Goal: Task Accomplishment & Management: Manage account settings

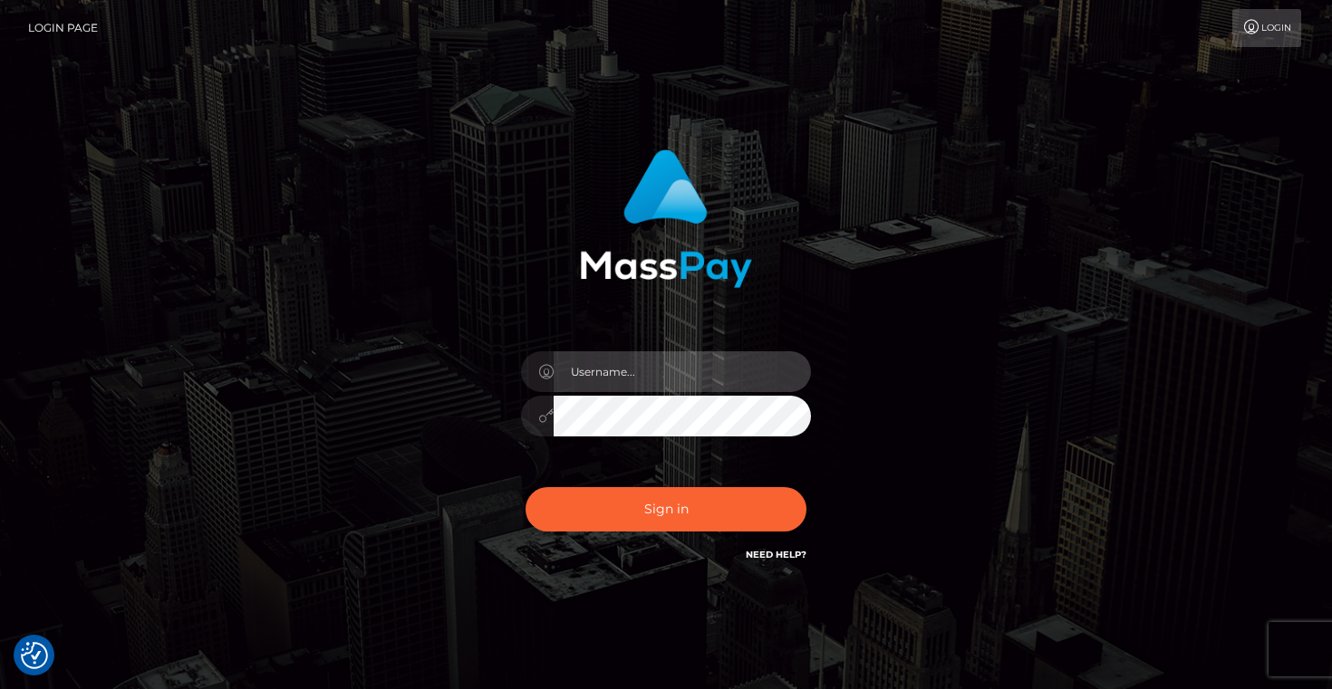
click at [593, 384] on input "text" at bounding box center [682, 372] width 257 height 41
type input "Artem Badlo"
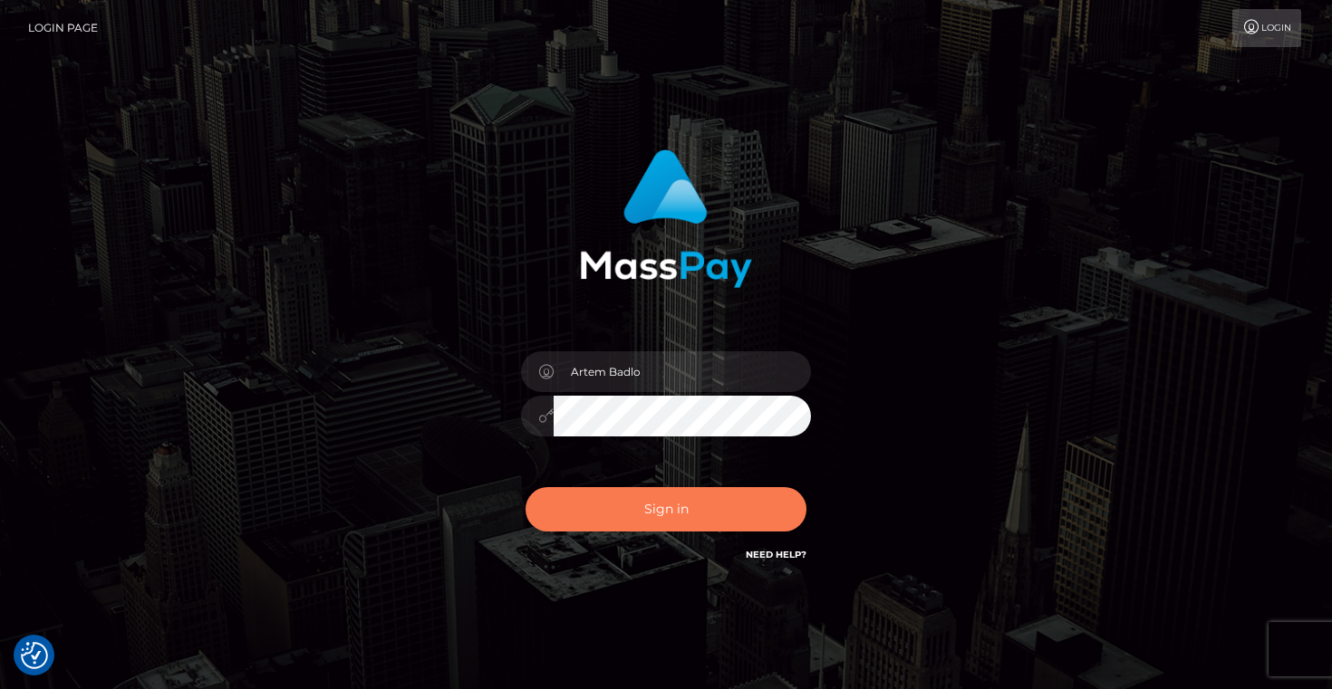
click at [686, 525] on button "Sign in" at bounding box center [665, 509] width 281 height 44
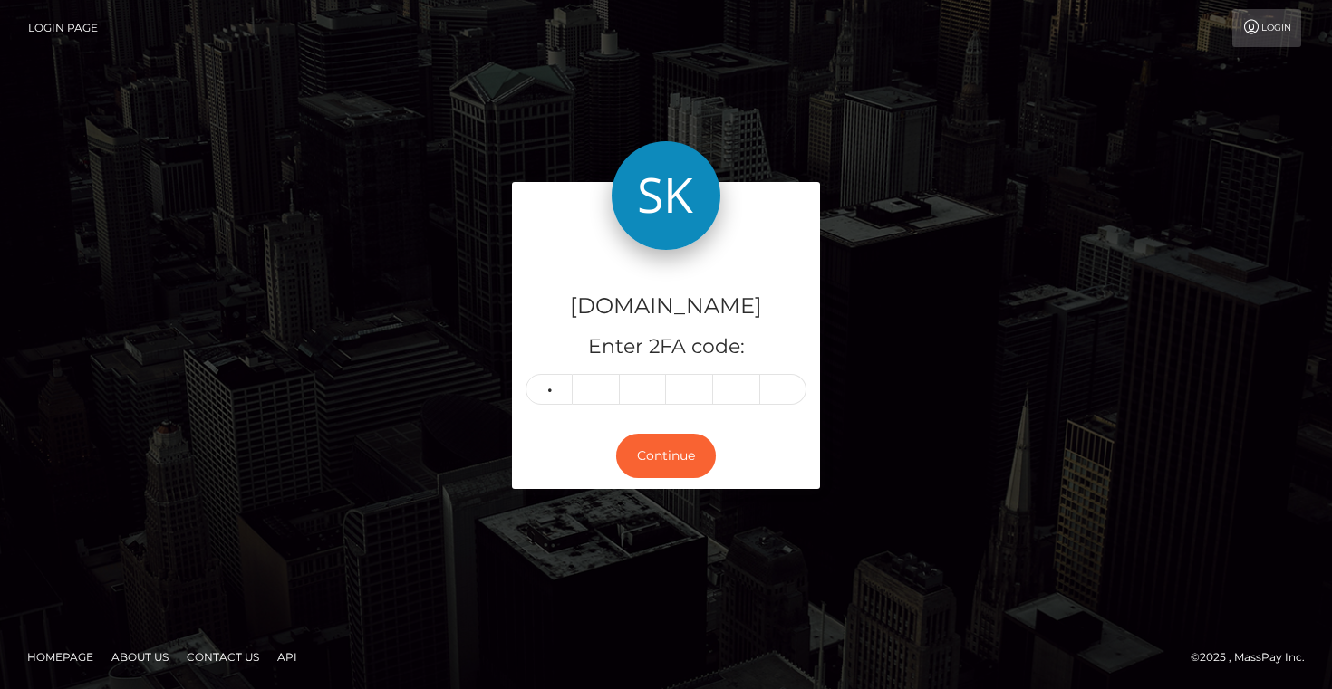
type input "9"
type input "3"
type input "7"
type input "5"
type input "6"
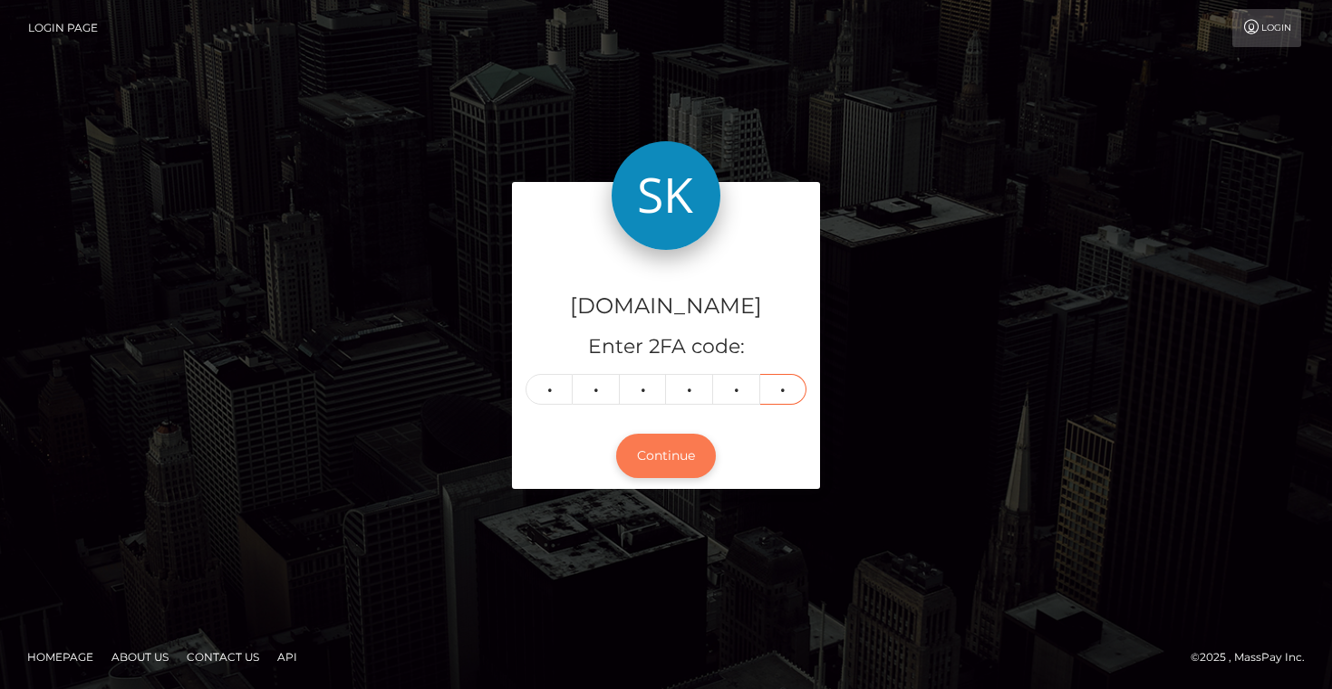
type input "6"
click at [662, 467] on button "Continue" at bounding box center [666, 456] width 100 height 44
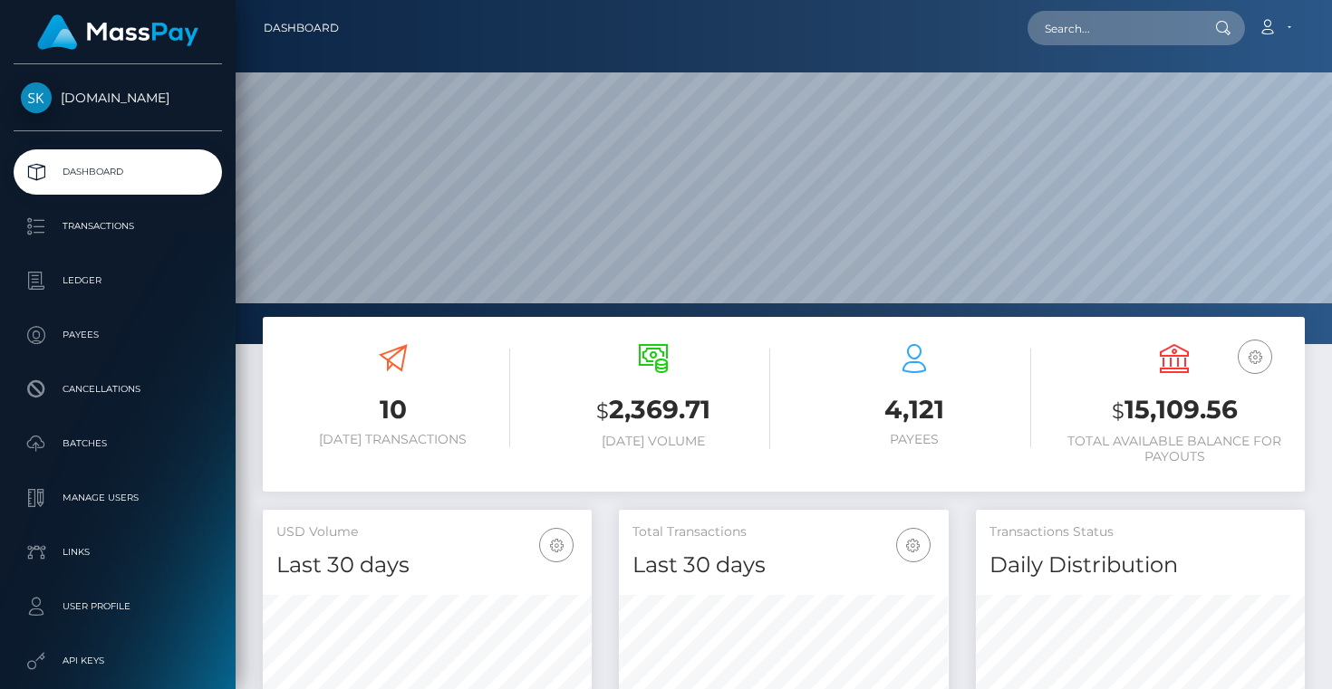
scroll to position [321, 329]
click at [144, 234] on p "Transactions" at bounding box center [118, 226] width 194 height 27
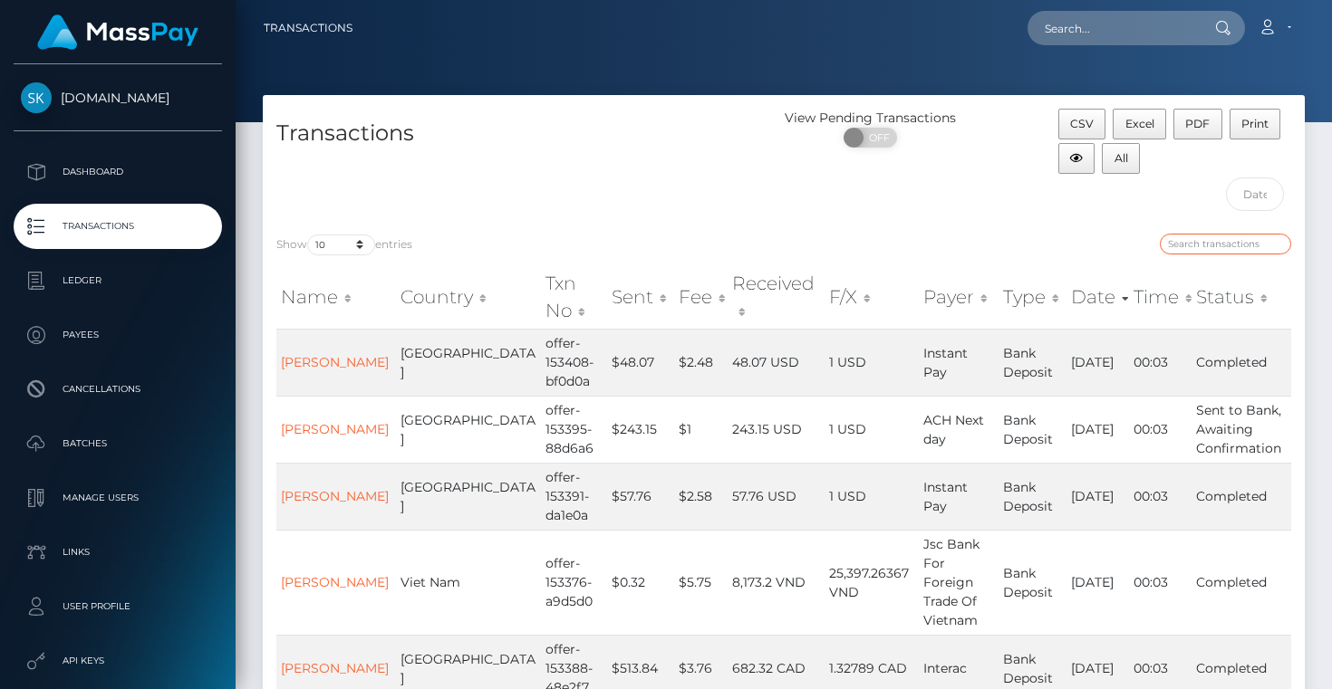
click at [1189, 245] on input "search" at bounding box center [1225, 244] width 131 height 21
paste input "offer-152794-2dc15f"
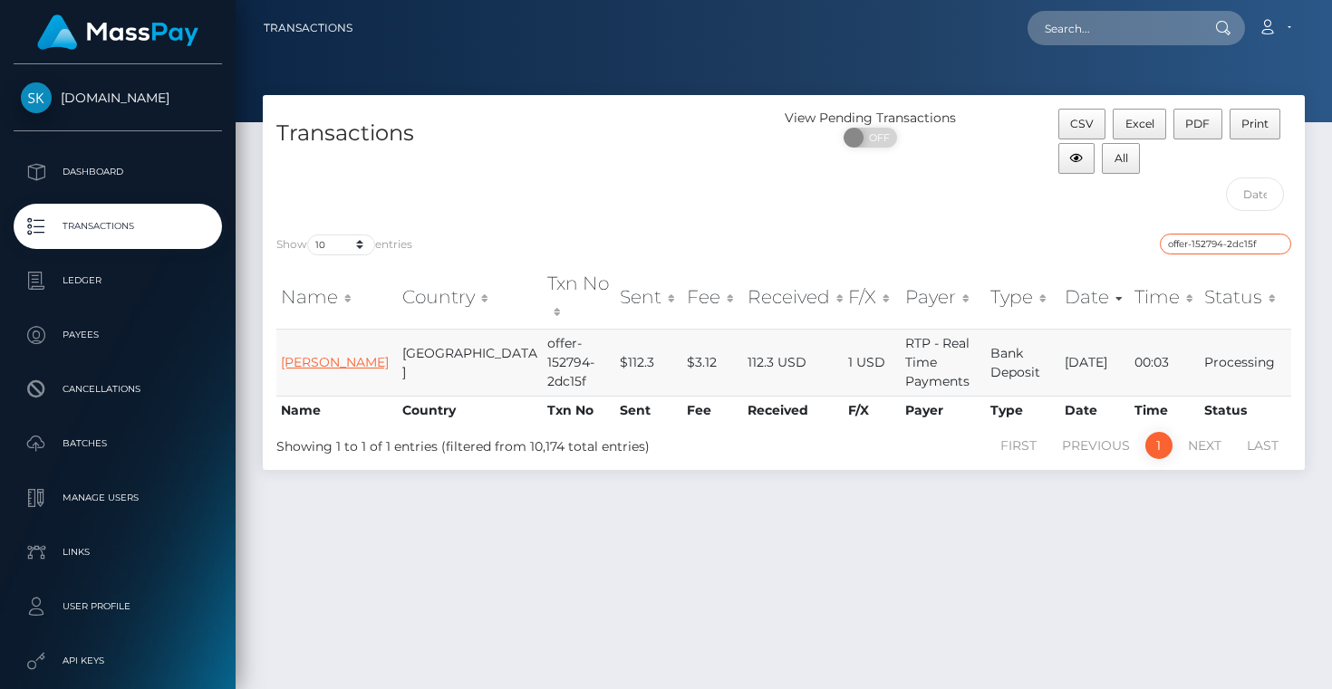
type input "offer-152794-2dc15f"
click at [318, 354] on link "Mac Dickerson" at bounding box center [335, 362] width 108 height 16
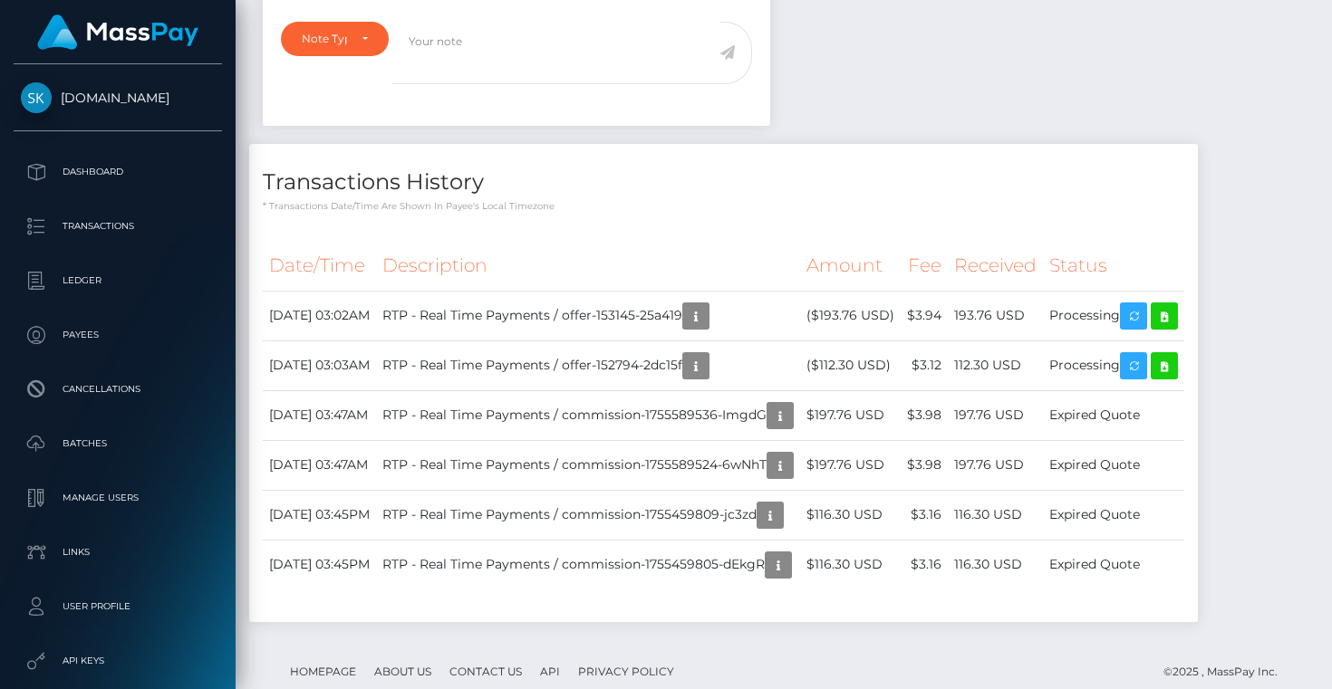
scroll to position [711, 0]
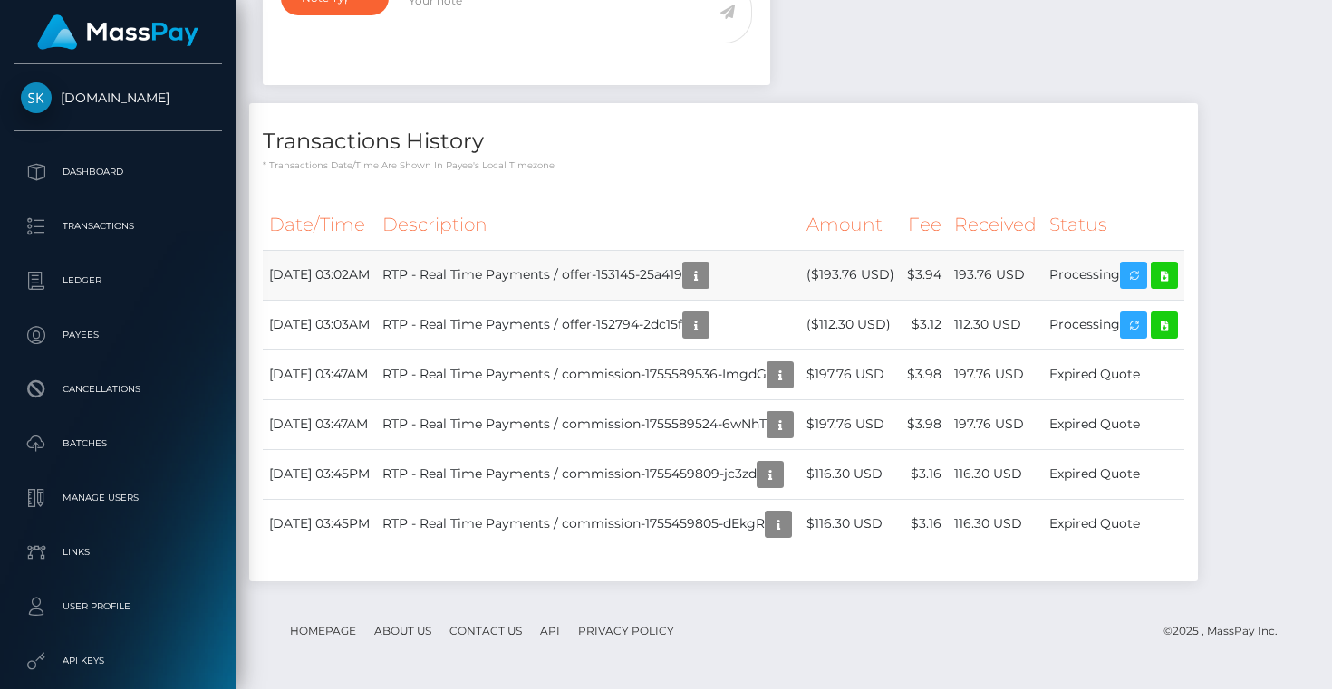
scroll to position [217, 329]
click at [376, 280] on td "[DATE] 03:02AM" at bounding box center [319, 275] width 113 height 50
